Goal: Find specific page/section: Find specific page/section

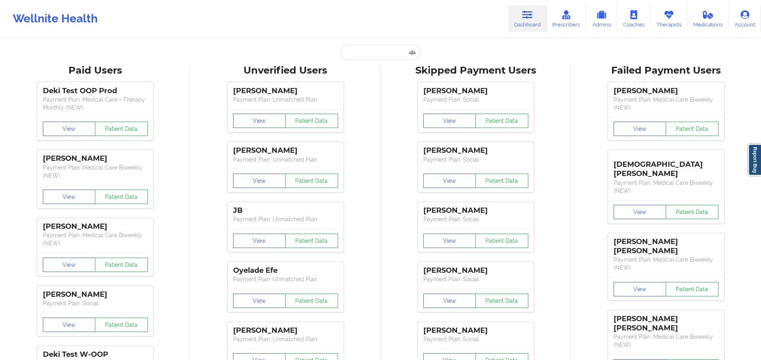
click at [369, 36] on div "Wellnite Health Dashboard Prescribers Admins Coaches Therapists Medications Acc…" at bounding box center [380, 19] width 761 height 38
click at [369, 46] on input "text" at bounding box center [380, 52] width 79 height 15
paste input "[EMAIL_ADDRESS][DOMAIN_NAME]"
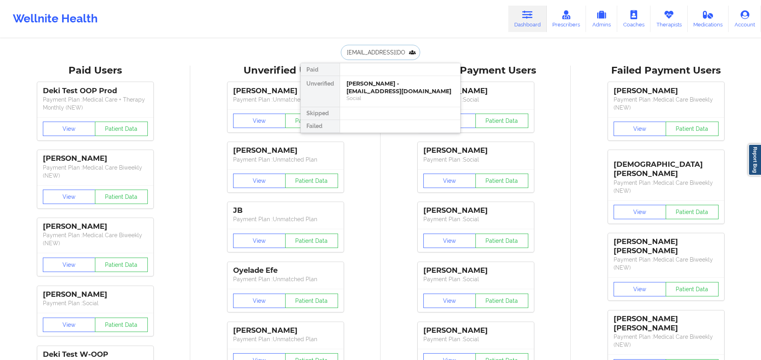
click at [395, 53] on input "[EMAIL_ADDRESS][DOMAIN_NAME]" at bounding box center [380, 52] width 79 height 15
paste input "sadep.g87"
type input "[EMAIL_ADDRESS][DOMAIN_NAME]"
click at [388, 90] on div "[PERSON_NAME] - [EMAIL_ADDRESS][DOMAIN_NAME]" at bounding box center [399, 87] width 107 height 15
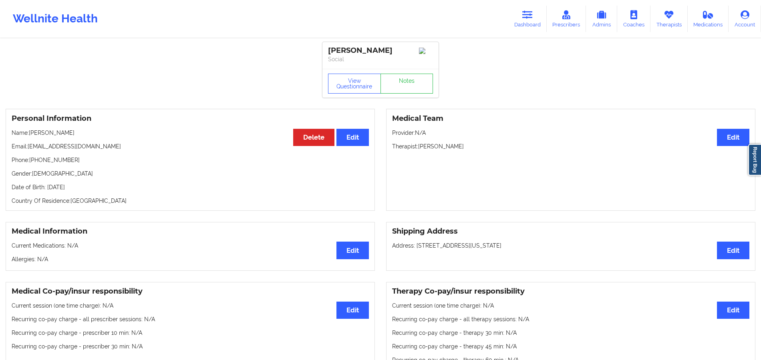
drag, startPoint x: 381, startPoint y: 52, endPoint x: 308, endPoint y: 54, distance: 73.3
copy div "[PERSON_NAME]"
